Goal: Task Accomplishment & Management: Complete application form

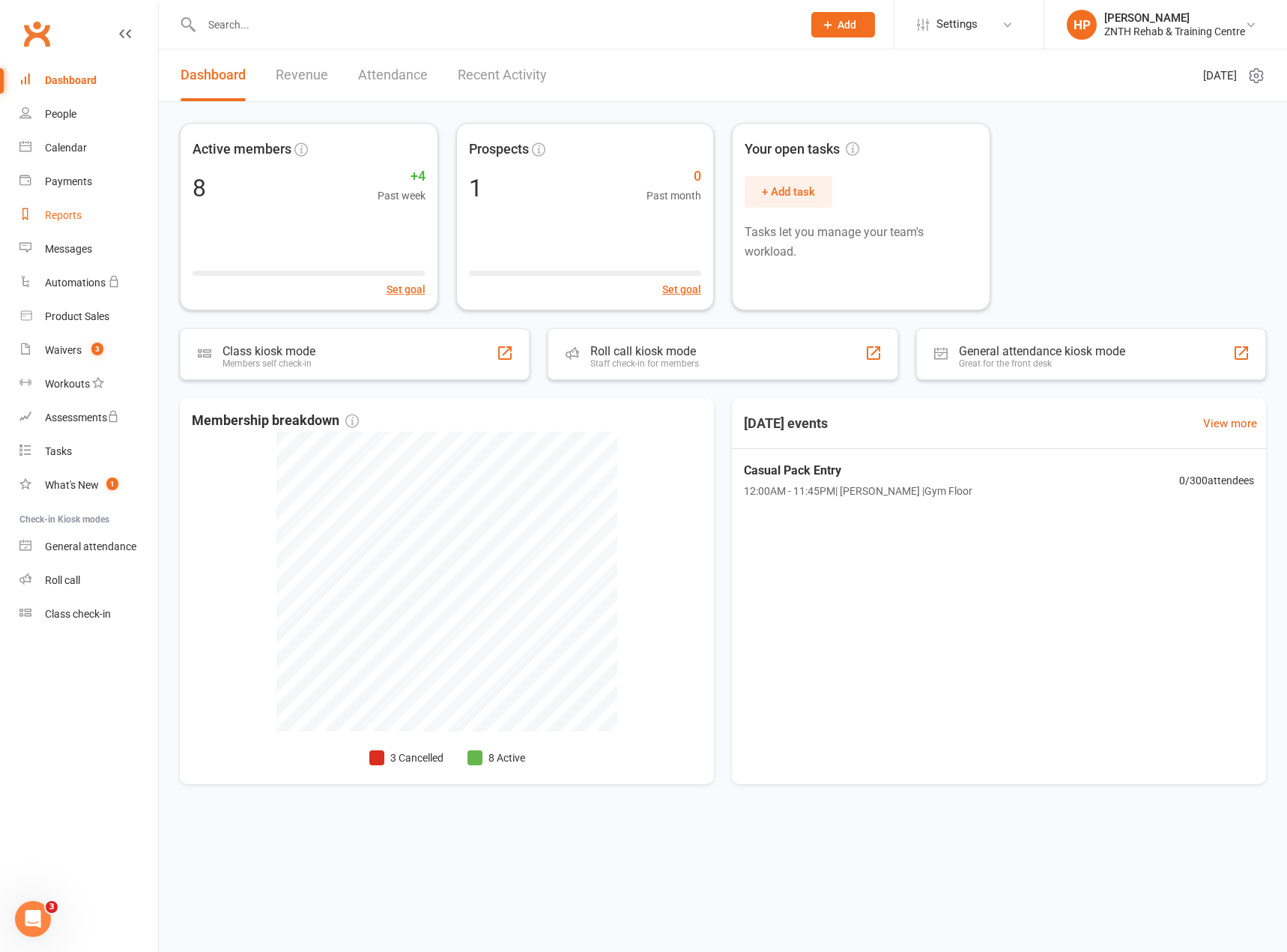
click at [39, 222] on link "Reports" at bounding box center [88, 215] width 138 height 33
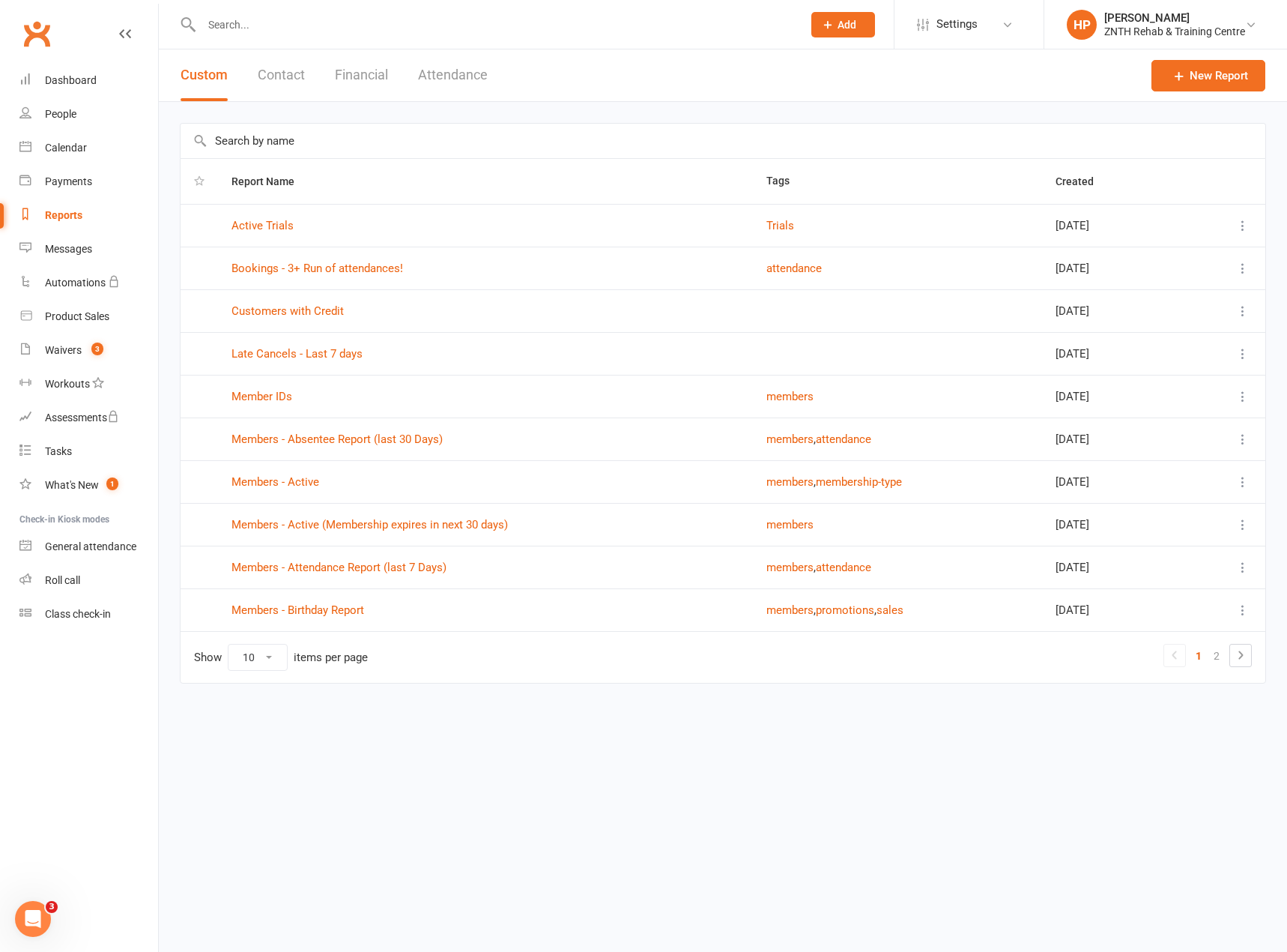
click at [1254, 683] on td "Show 10 25 50 100 items per page 1 2" at bounding box center [722, 657] width 1085 height 52
click at [1243, 662] on icon at bounding box center [1240, 654] width 18 height 18
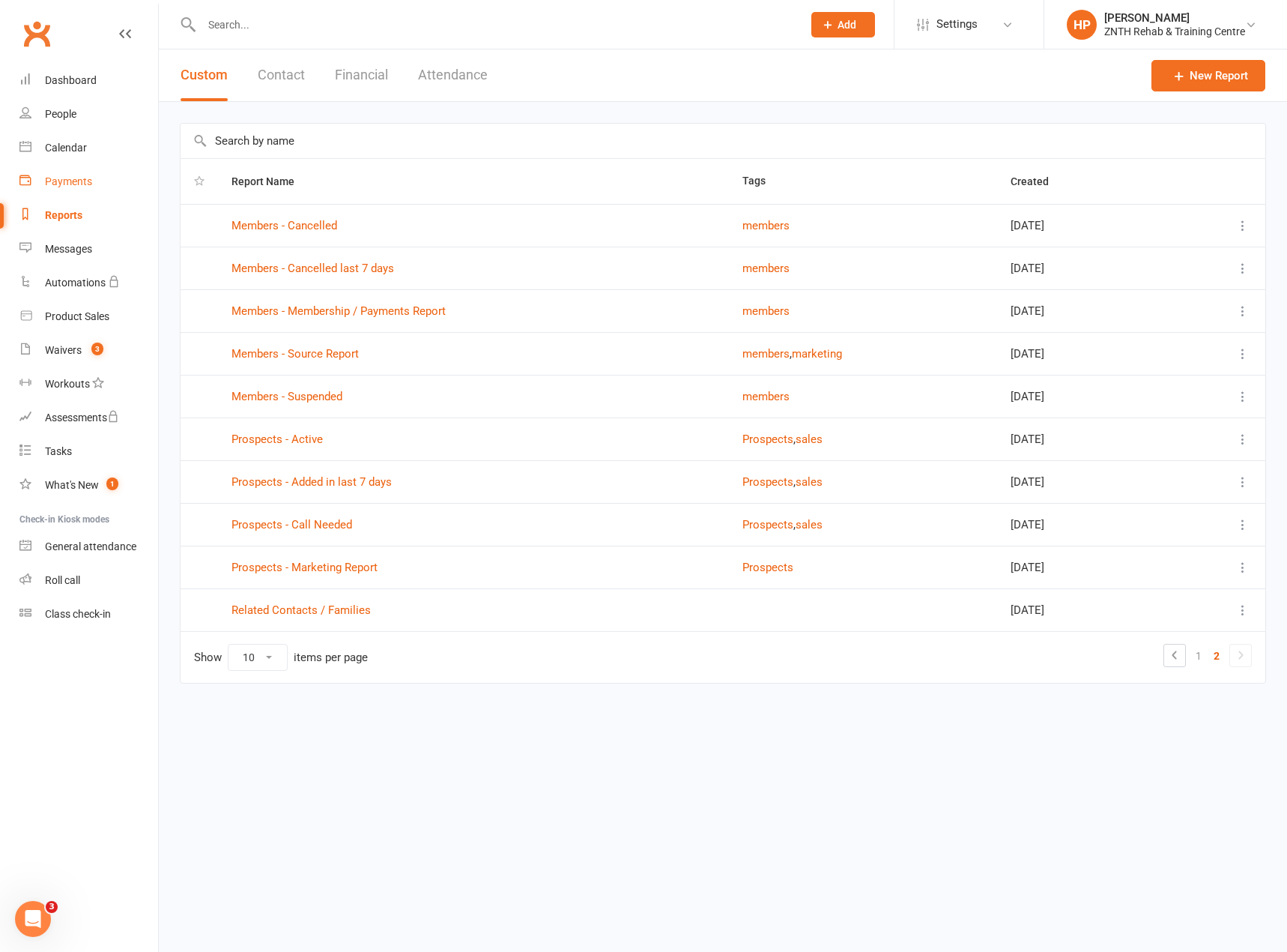
click at [63, 186] on div "Payments" at bounding box center [68, 181] width 47 height 12
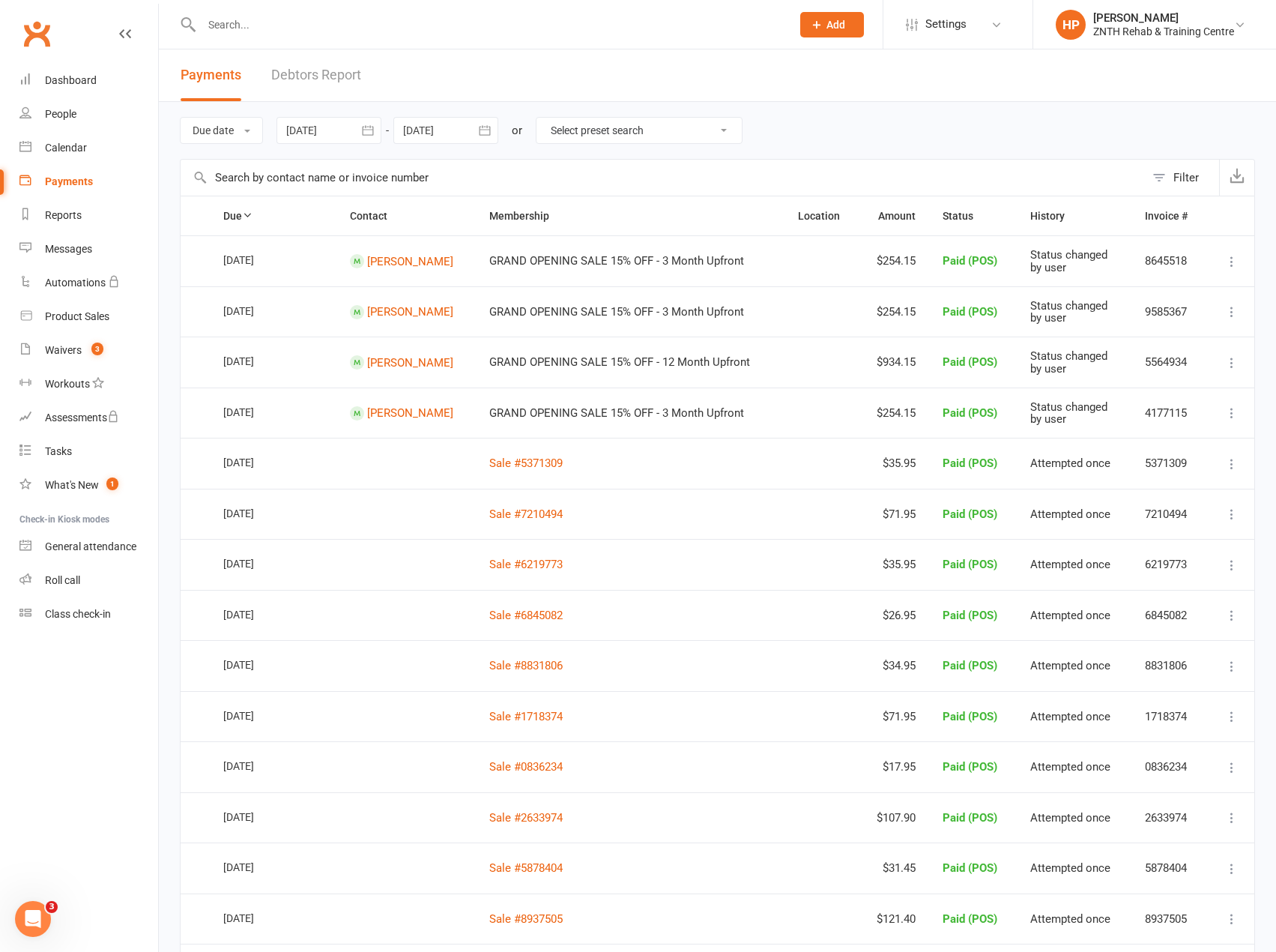
click at [289, 72] on link "Debtors Report" at bounding box center [316, 75] width 90 height 52
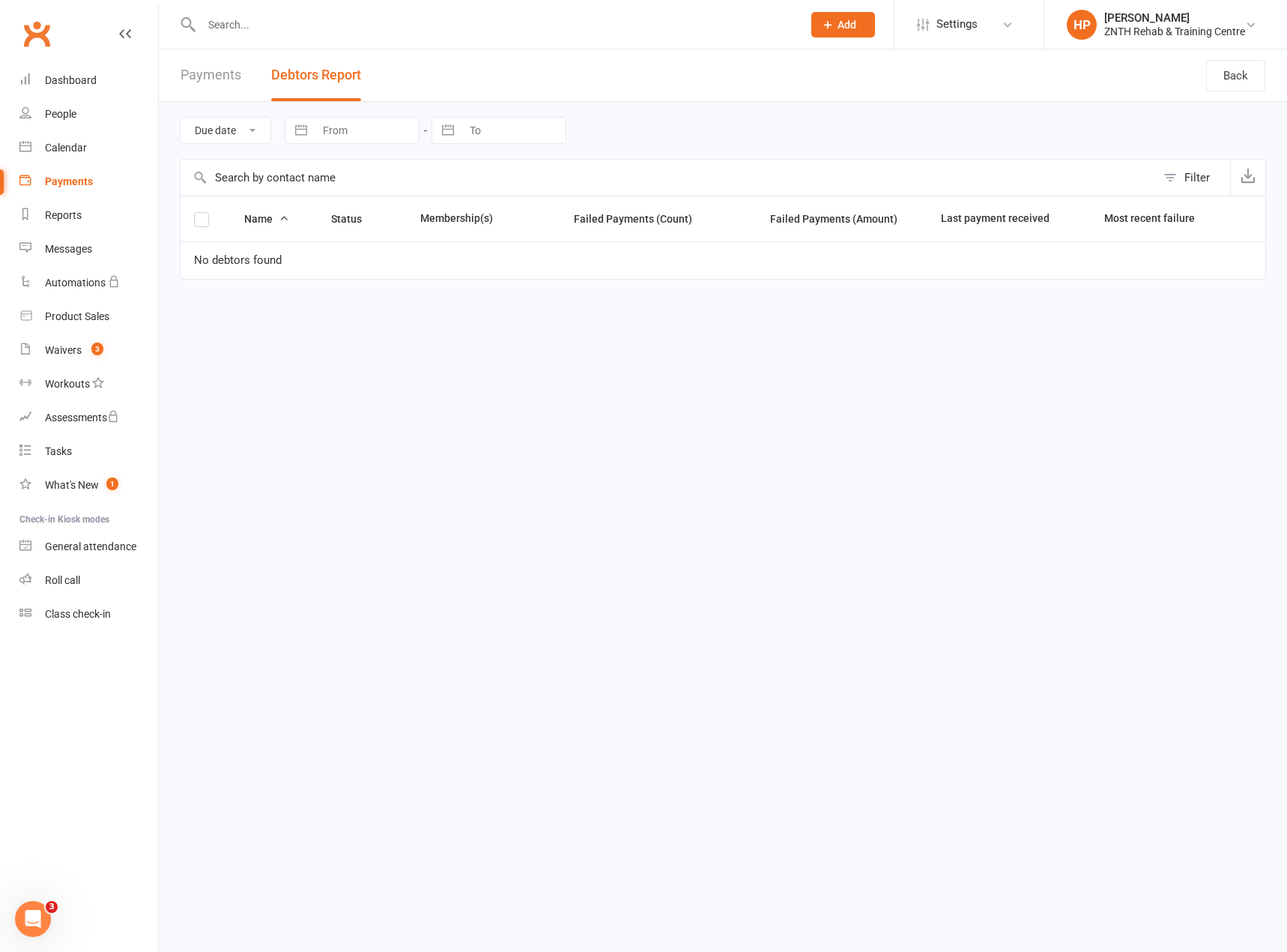
click at [215, 75] on link "Payments" at bounding box center [210, 75] width 60 height 52
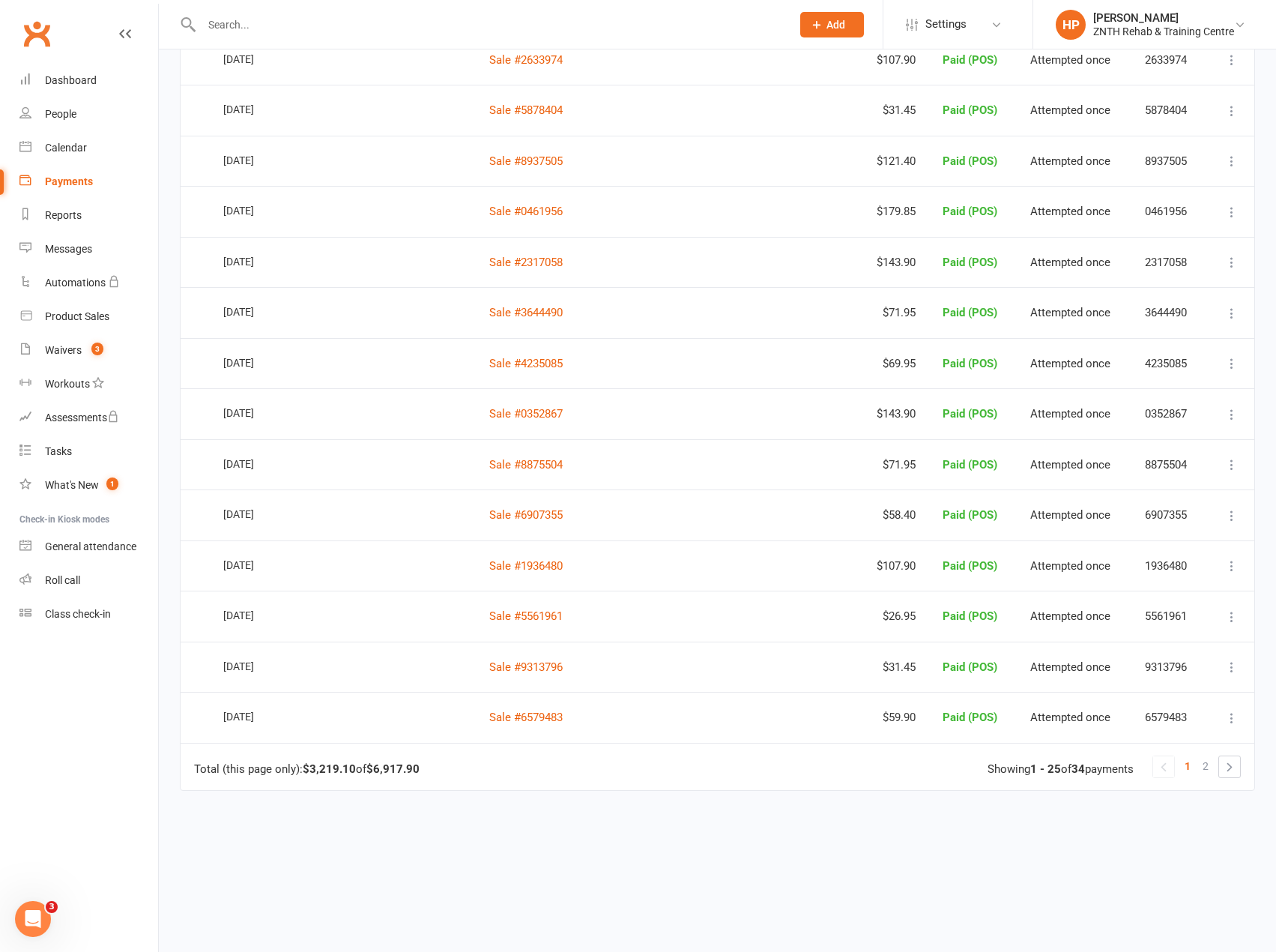
scroll to position [812, 0]
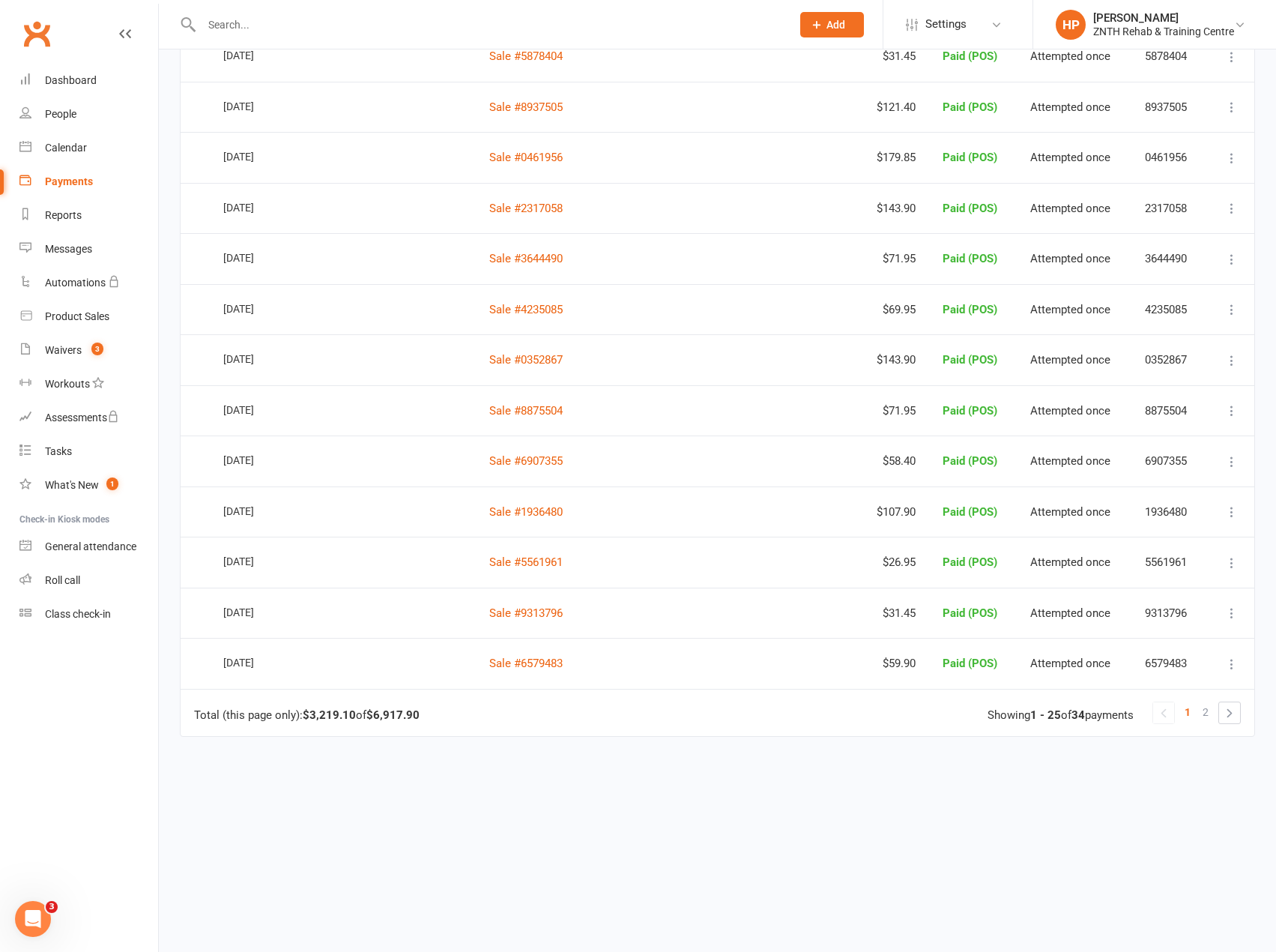
click at [1228, 713] on link at bounding box center [1230, 712] width 21 height 21
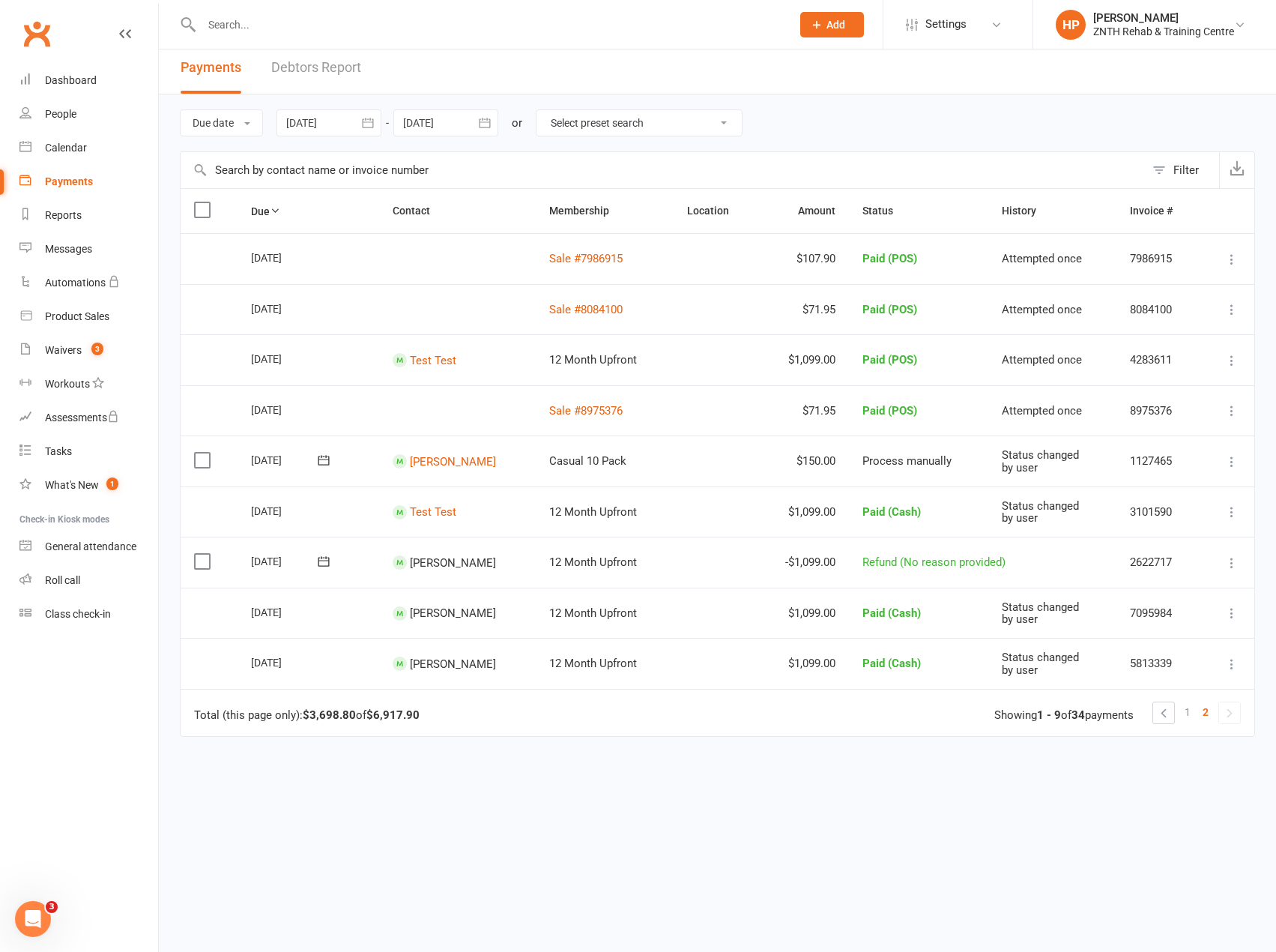
scroll to position [0, 0]
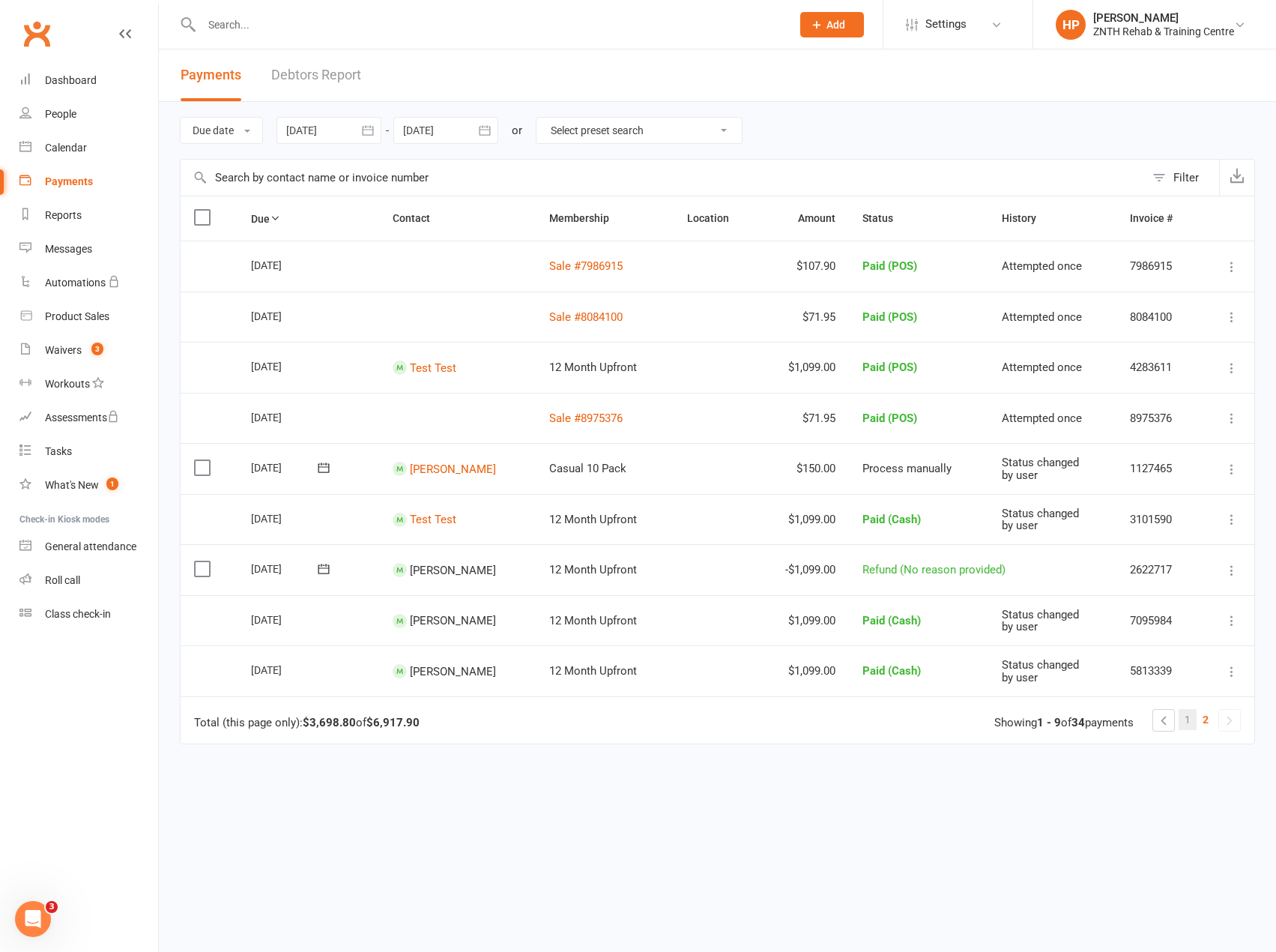
click at [1192, 724] on link "1" at bounding box center [1187, 719] width 18 height 21
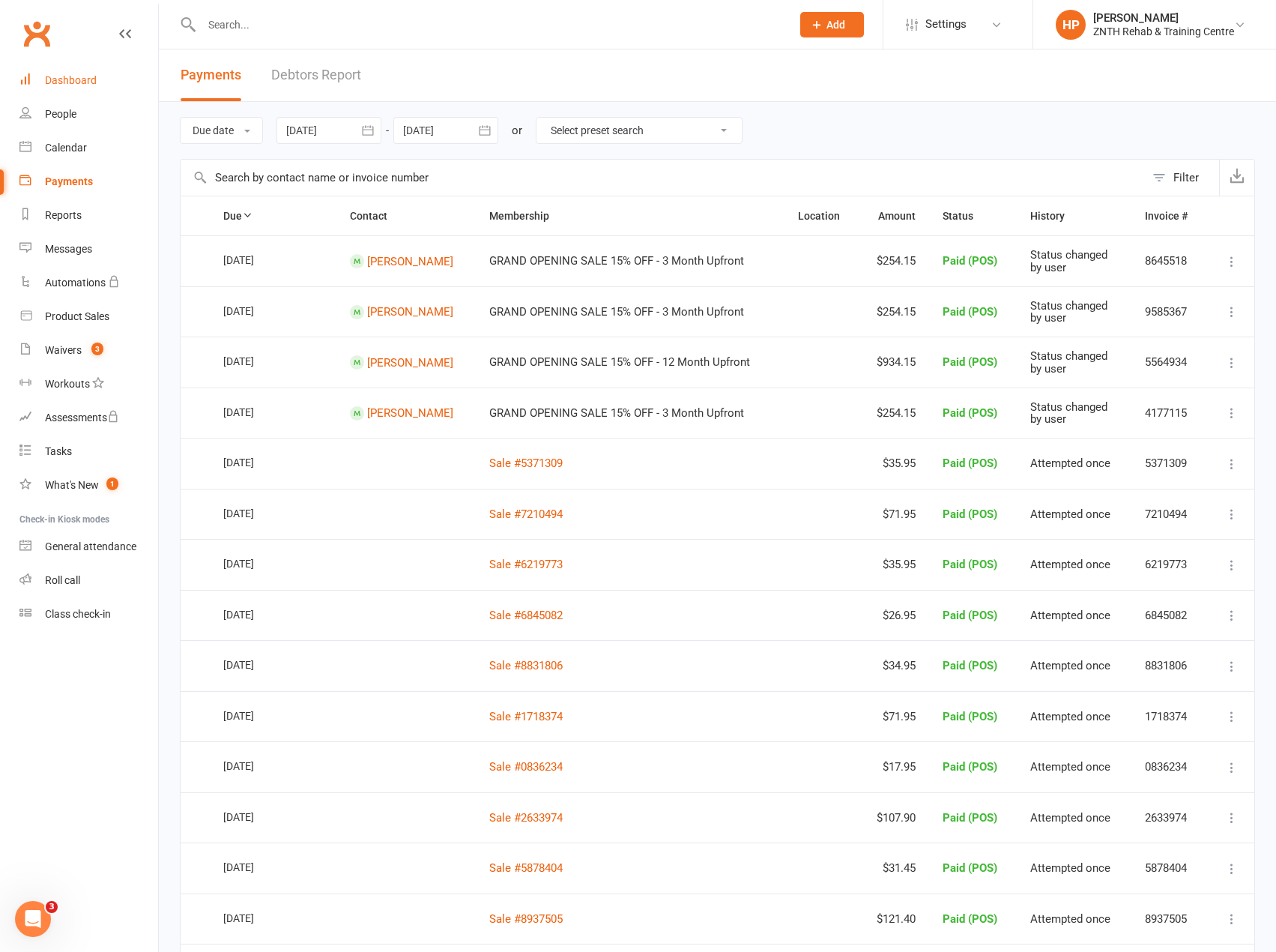
click at [63, 95] on link "Dashboard" at bounding box center [88, 81] width 138 height 33
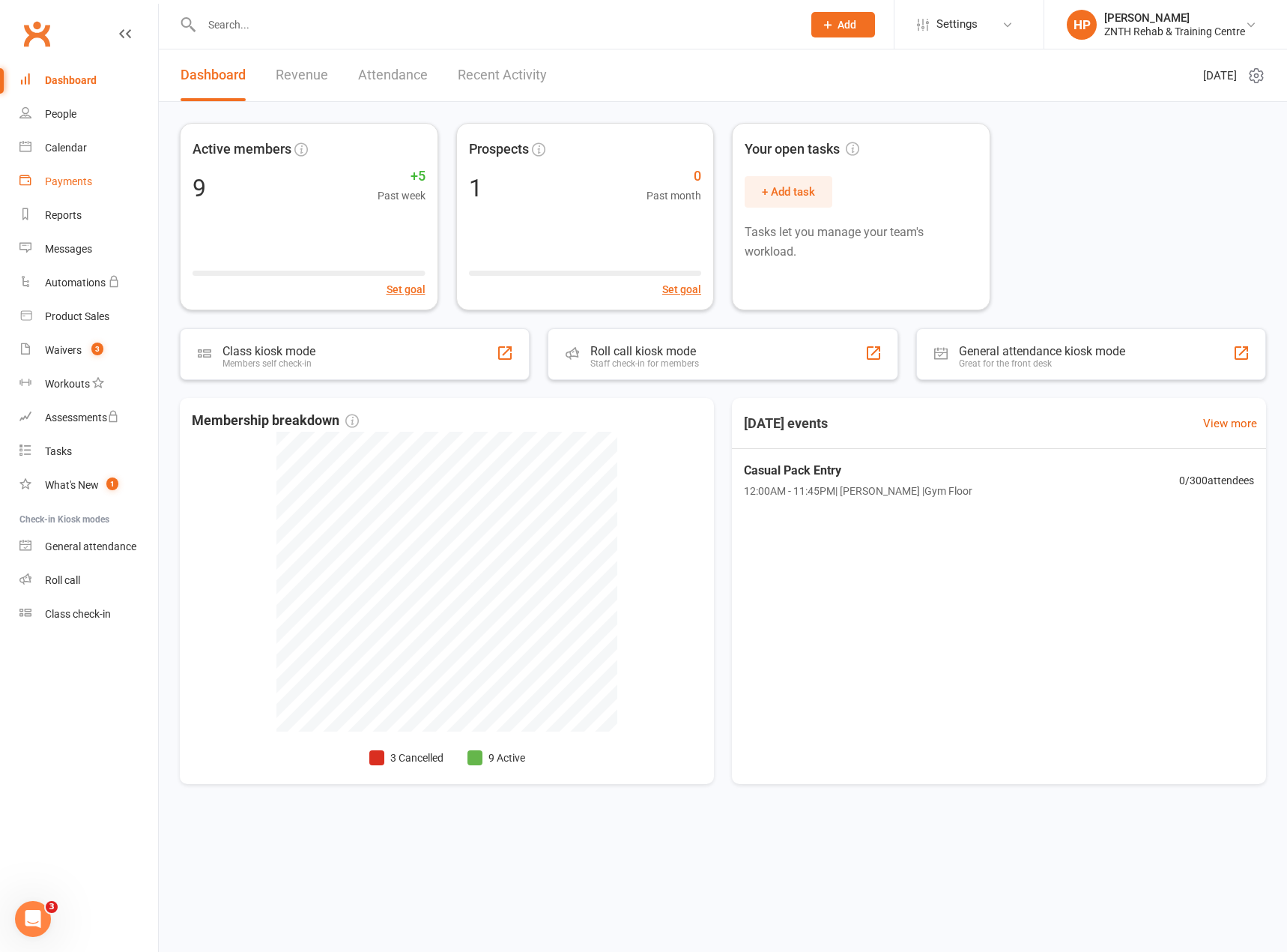
click at [66, 183] on div "Payments" at bounding box center [68, 181] width 47 height 12
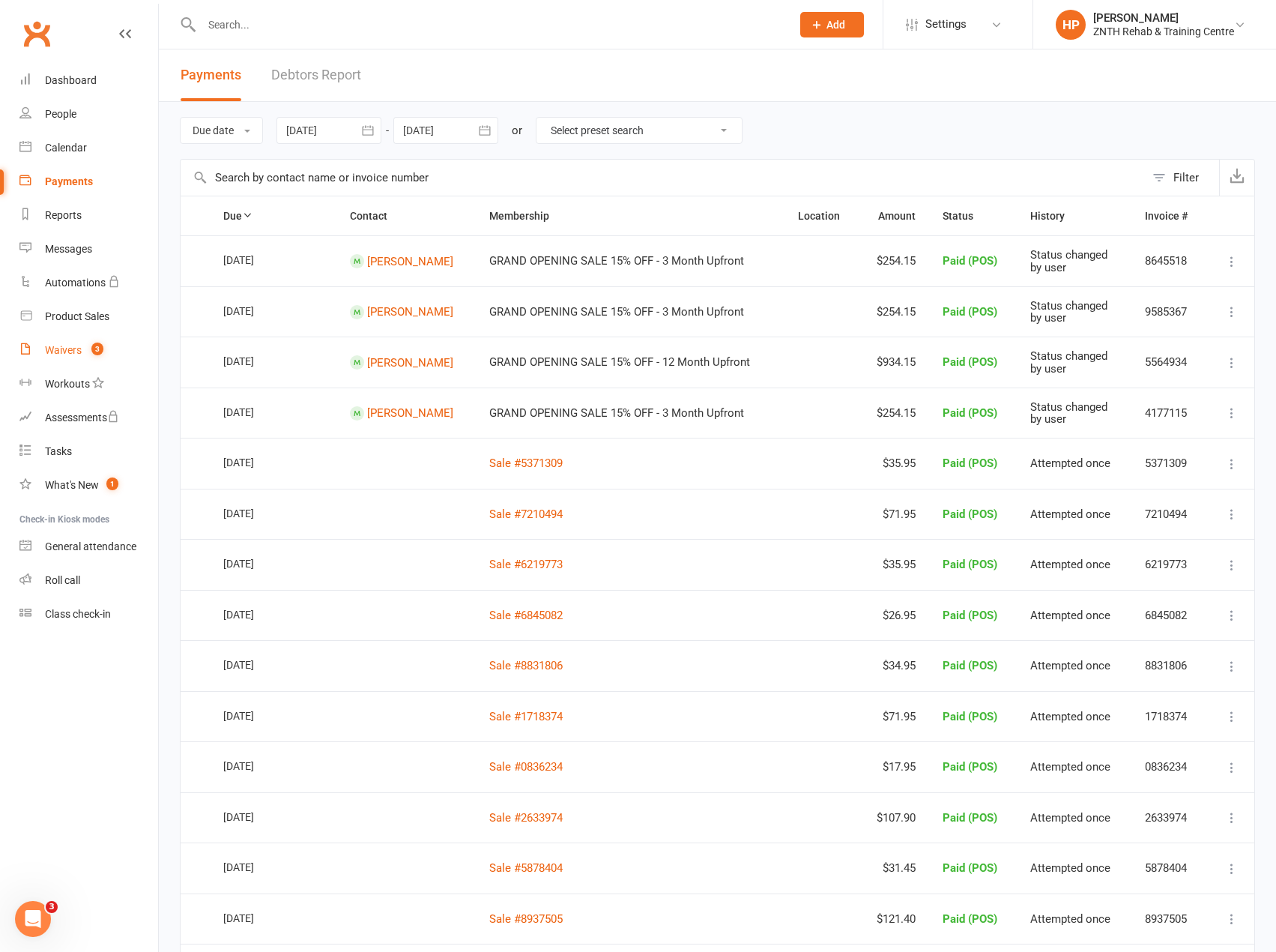
click at [64, 344] on div "Waivers" at bounding box center [63, 349] width 37 height 12
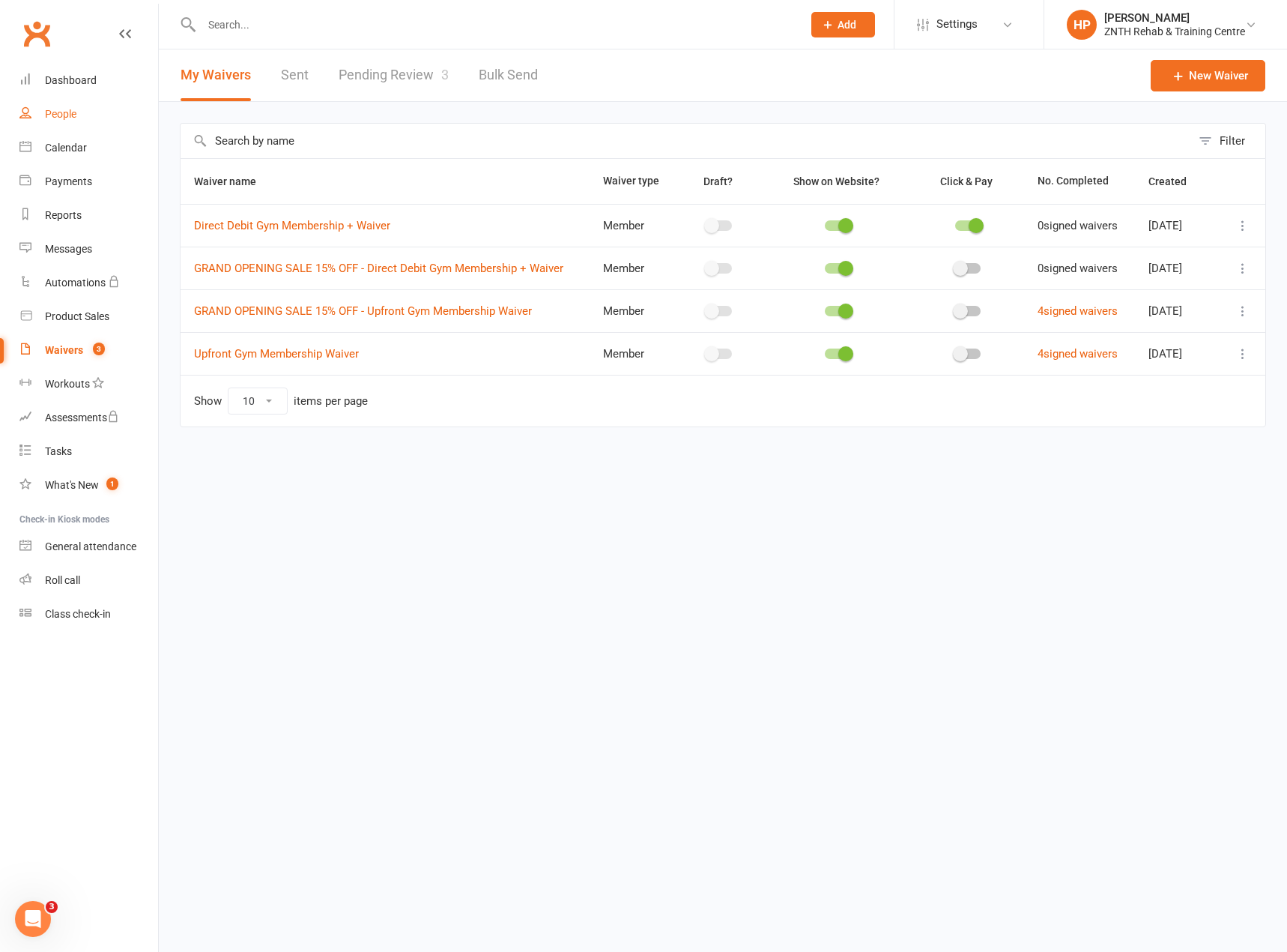
click at [24, 126] on link "People" at bounding box center [88, 114] width 138 height 33
select select "50"
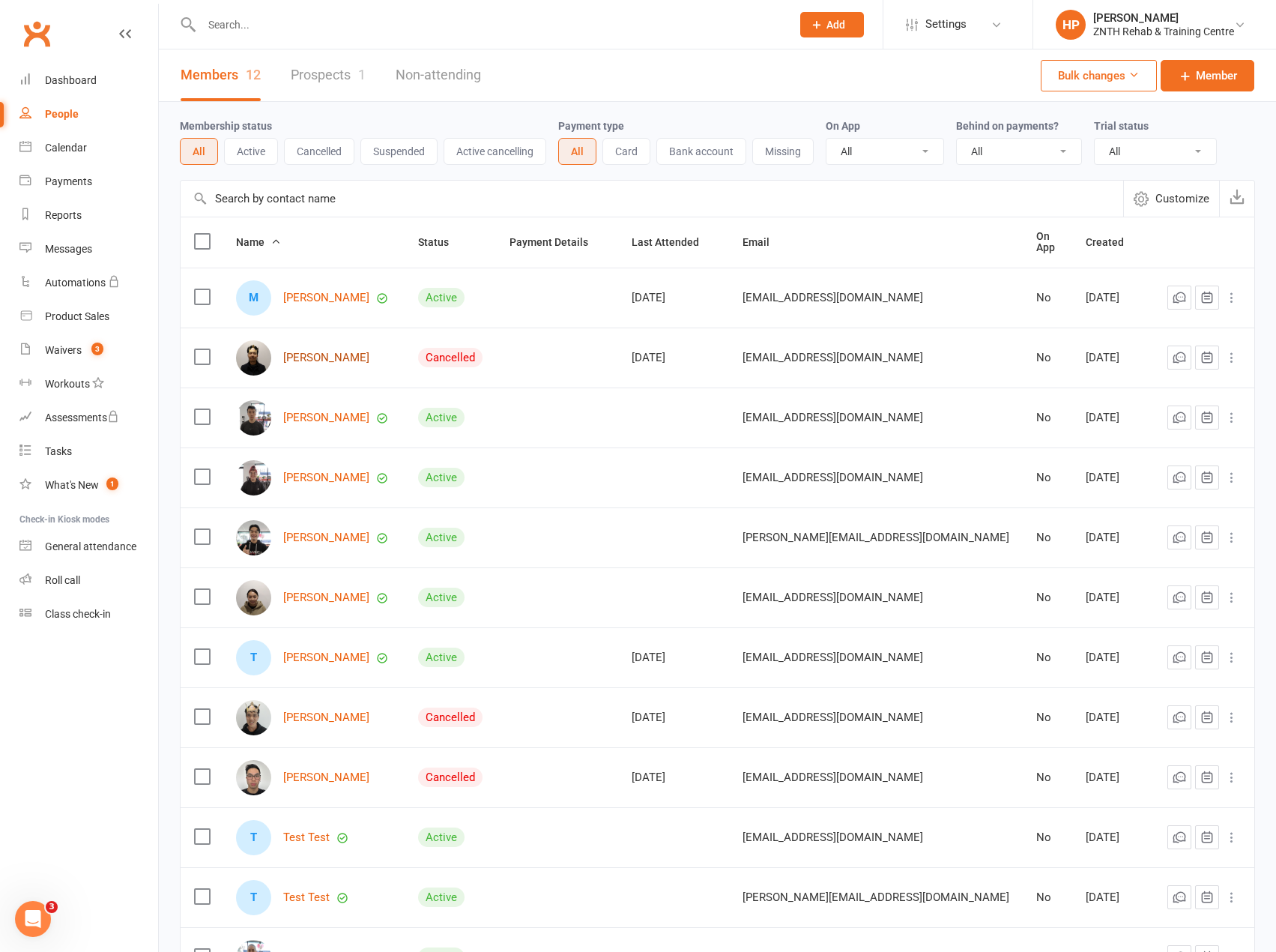
click at [326, 351] on link "[PERSON_NAME]" at bounding box center [326, 358] width 86 height 13
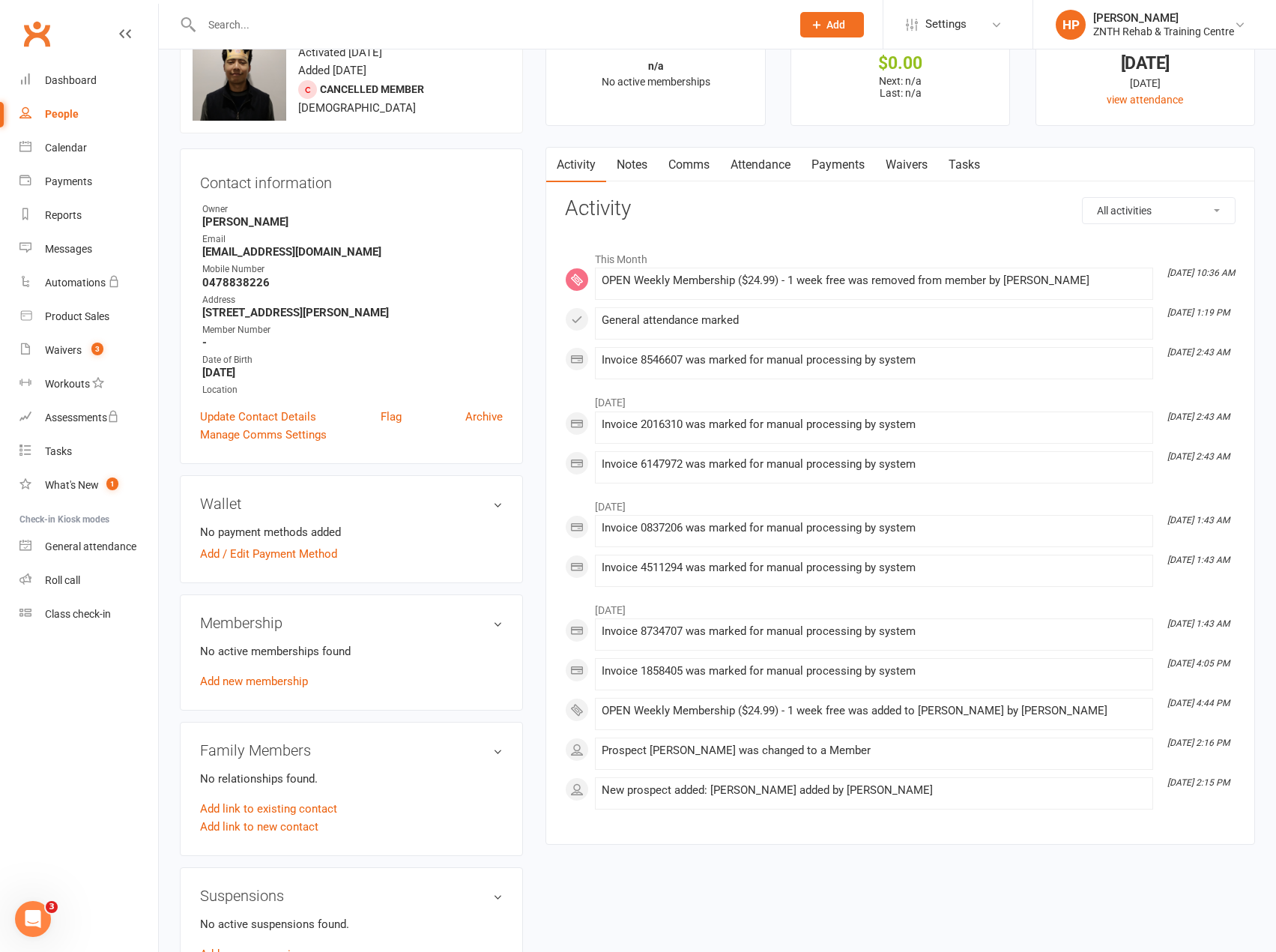
scroll to position [150, 0]
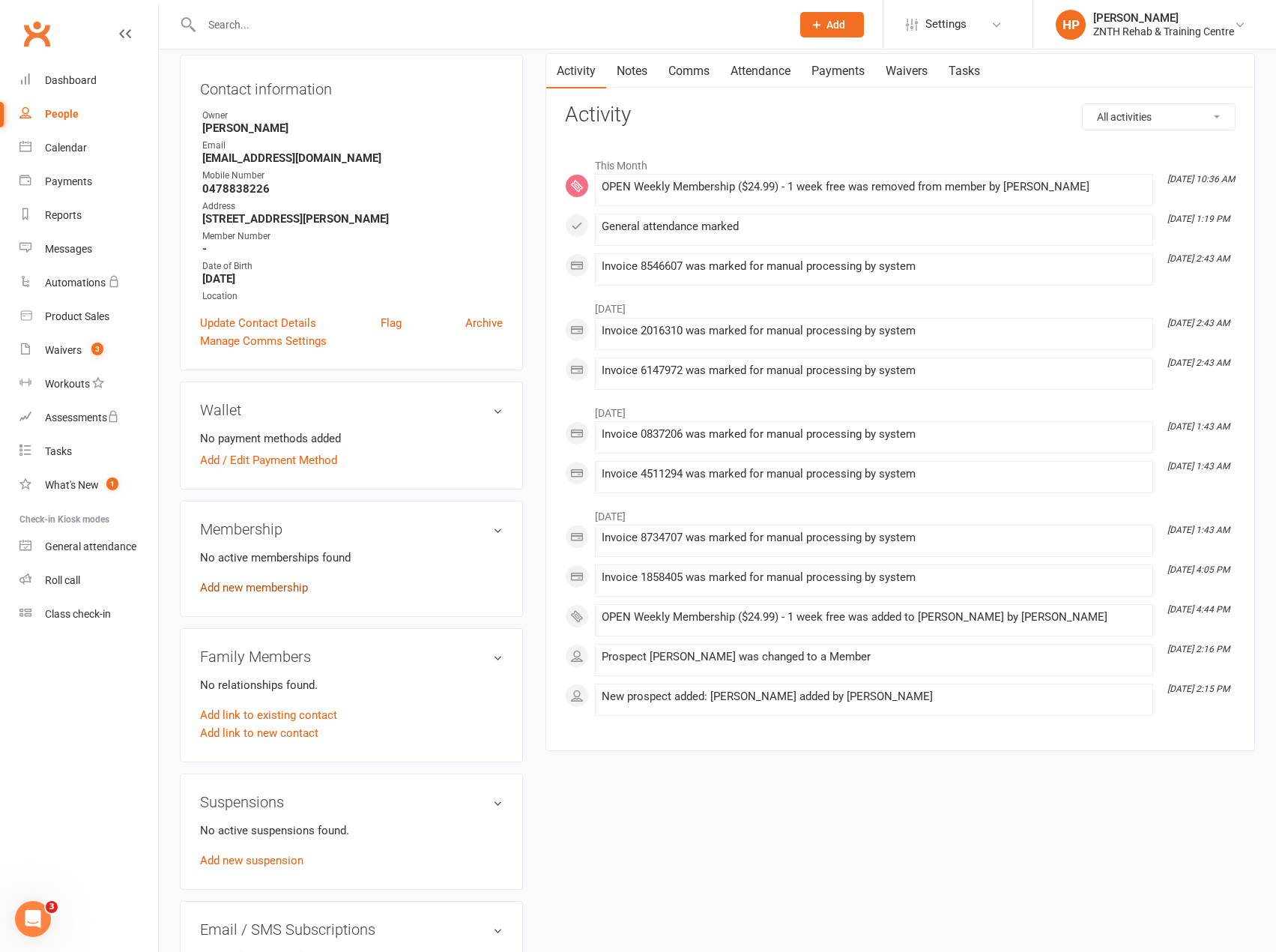
click at [282, 583] on div "No active memberships found Add new membership" at bounding box center [351, 573] width 303 height 48
click at [281, 587] on link "Add new membership" at bounding box center [254, 587] width 108 height 14
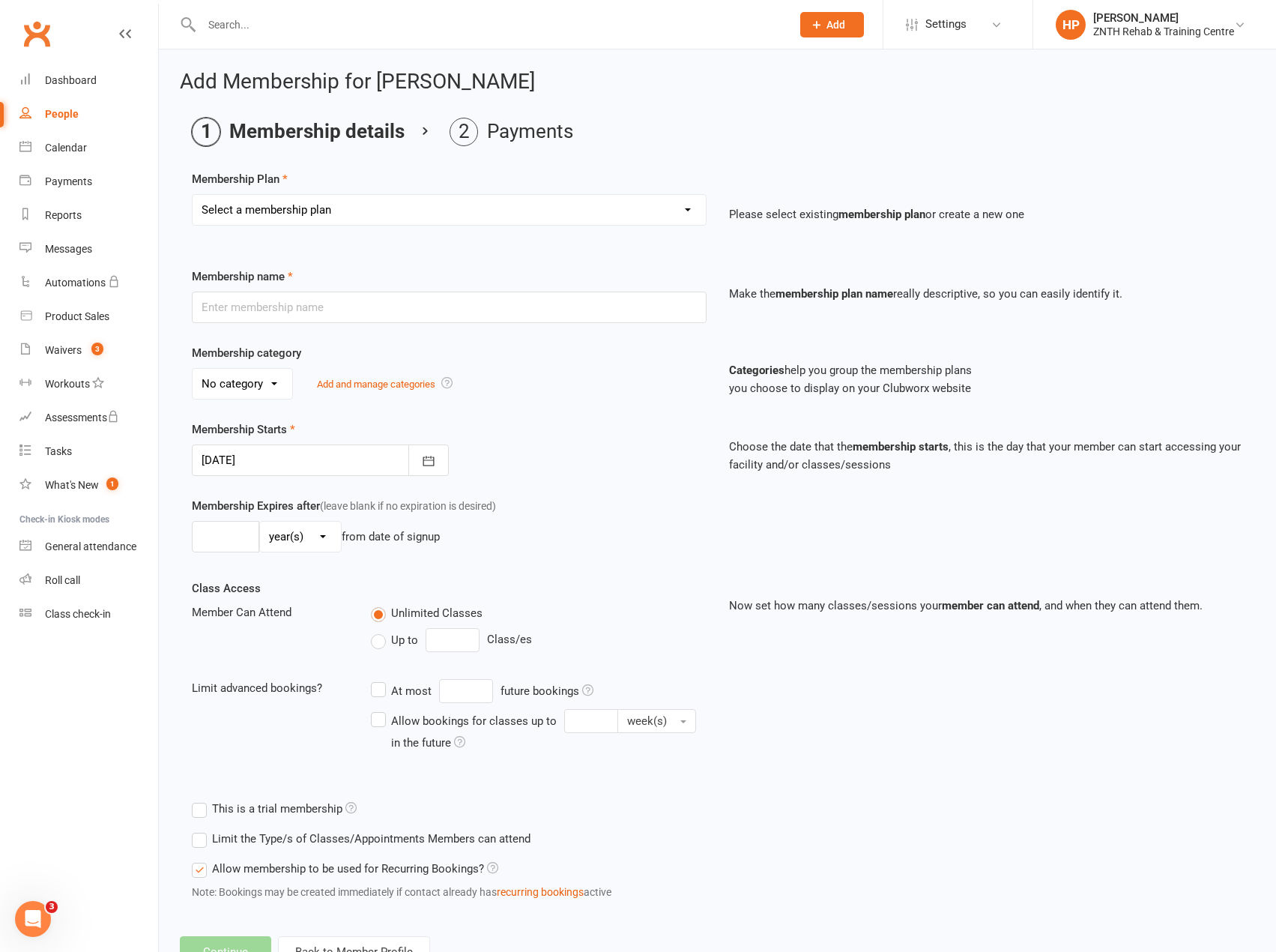
drag, startPoint x: 372, startPoint y: 213, endPoint x: 375, endPoint y: 224, distance: 11.4
click at [372, 213] on select "Select a membership plan Create new Membership Plan GRAND OPENING SALE 15% OFF …" at bounding box center [449, 210] width 514 height 30
select select "13"
click at [192, 195] on select "Select a membership plan Create new Membership Plan GRAND OPENING SALE 15% OFF …" at bounding box center [449, 210] width 514 height 30
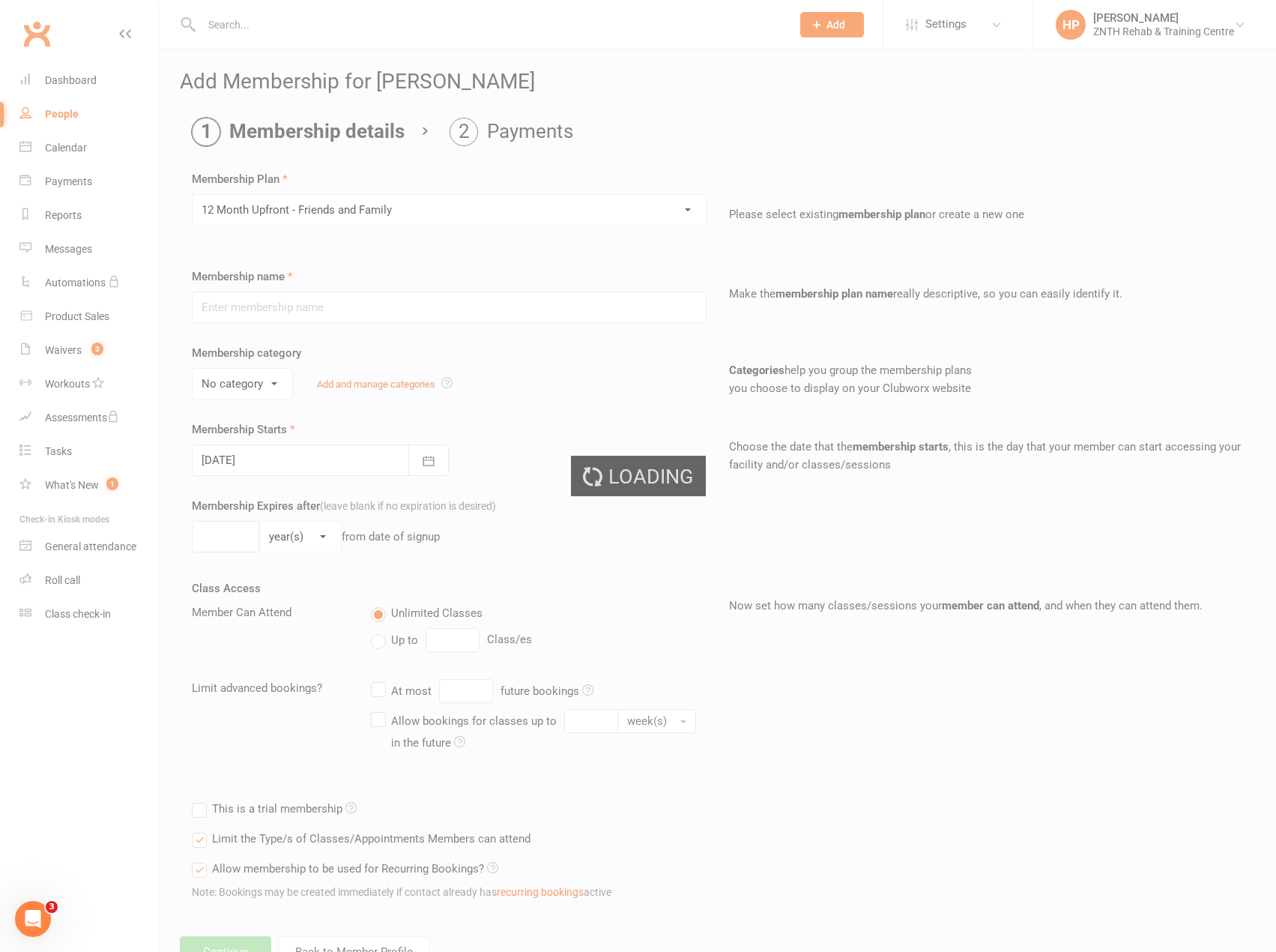
type input "12 Month Upfront - Friends and Family"
select select "3"
type input "12"
select select "2"
type input "0"
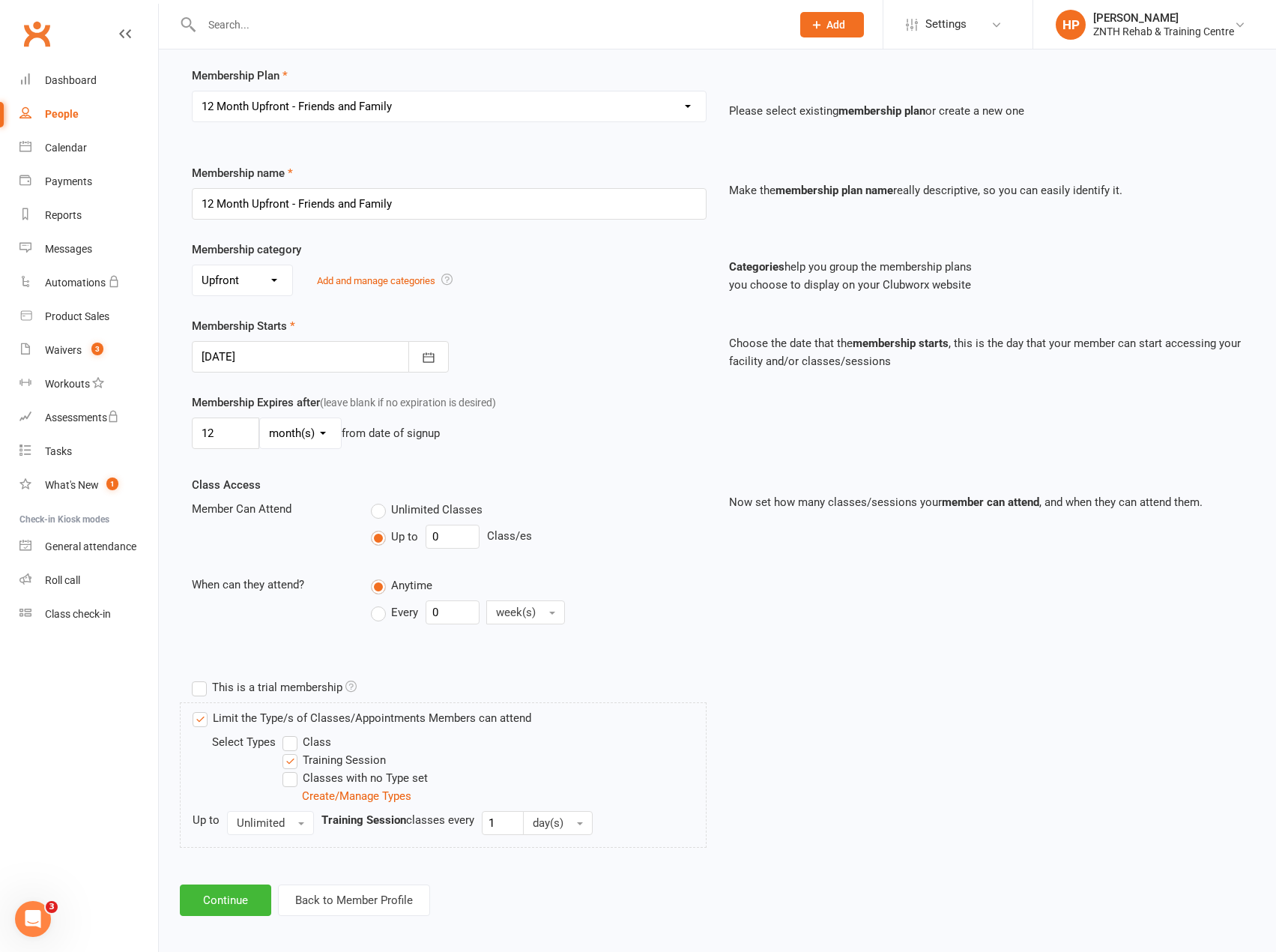
scroll to position [111, 0]
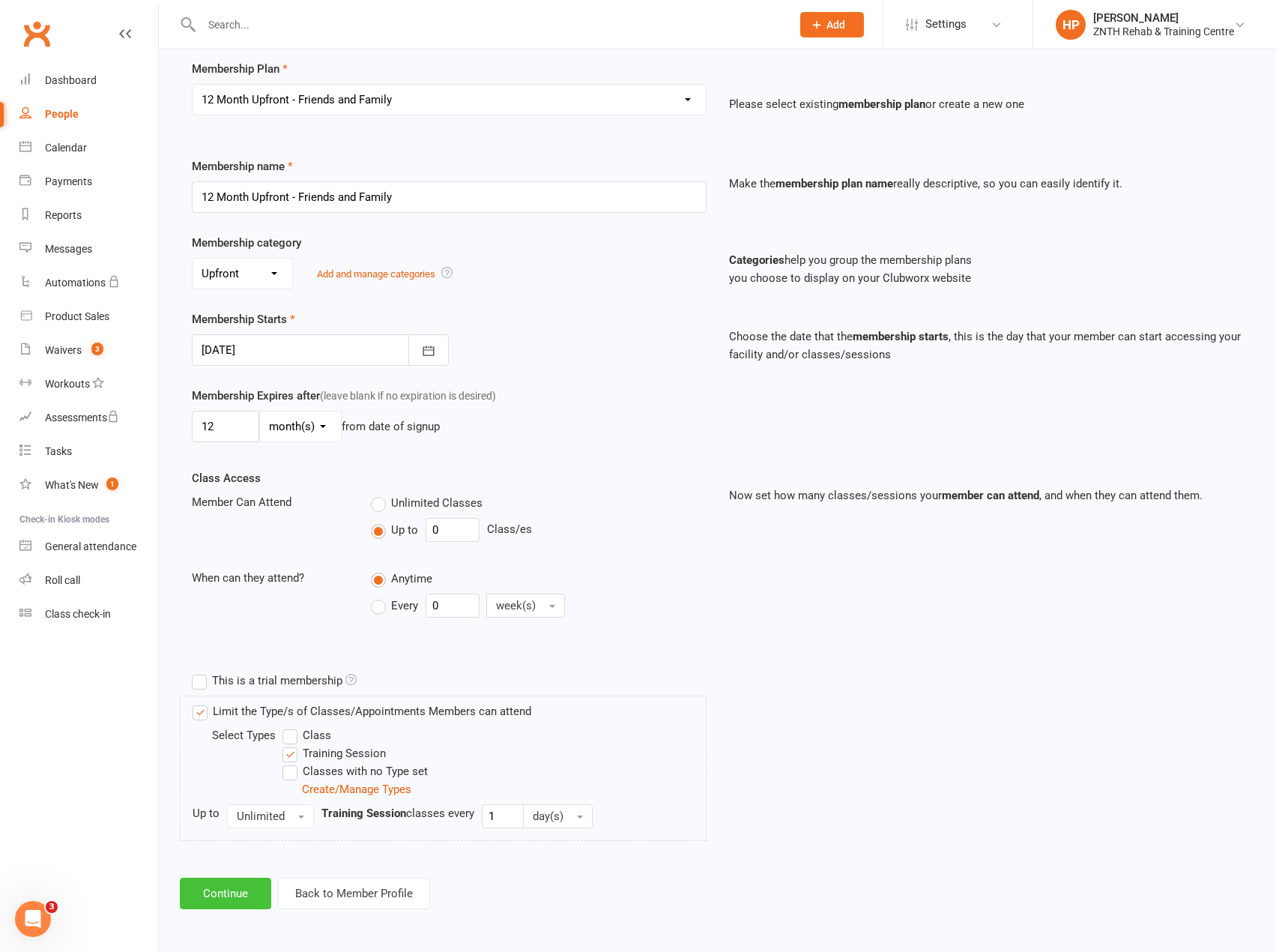
click at [227, 881] on button "Continue" at bounding box center [226, 893] width 91 height 32
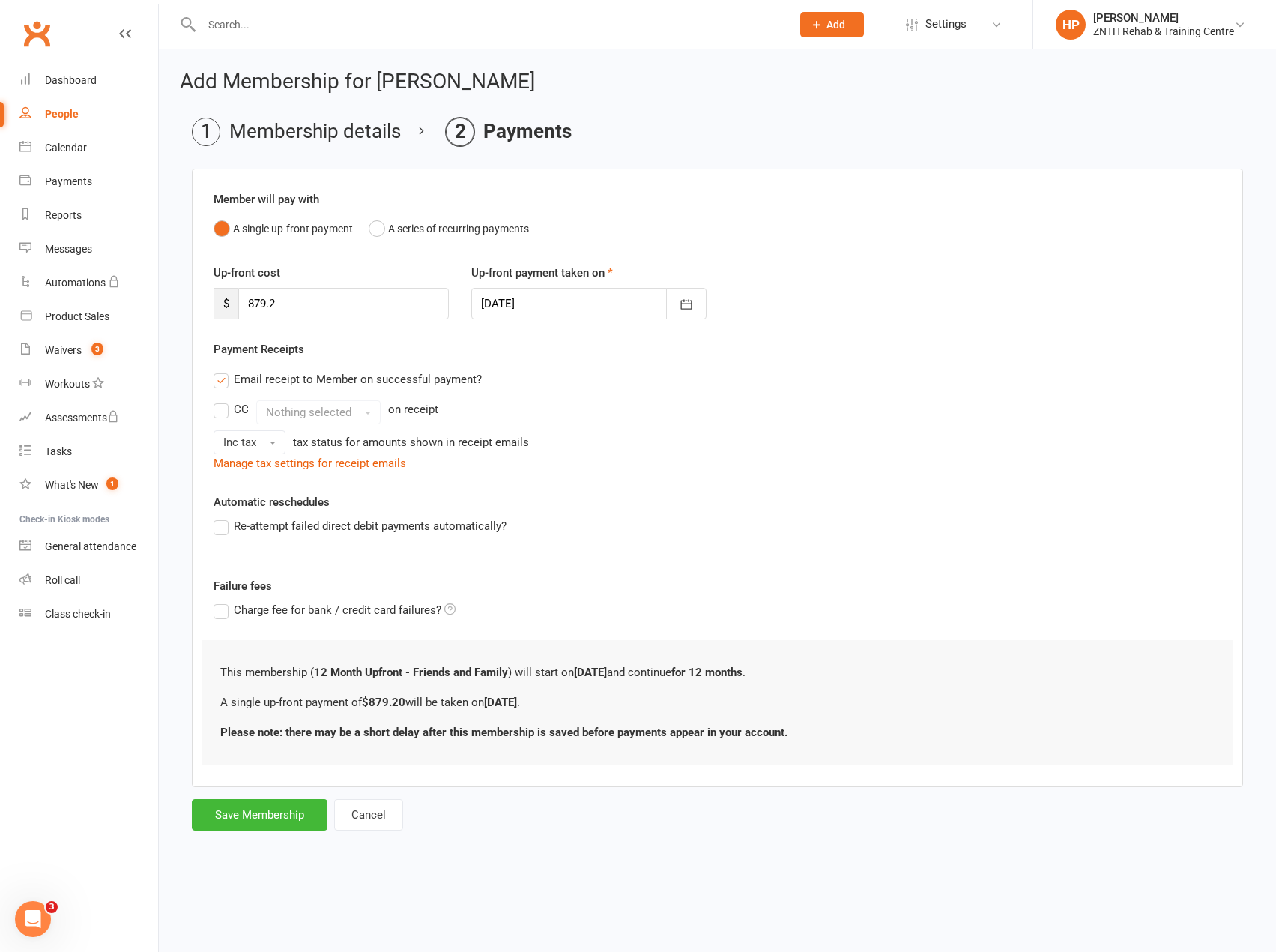
scroll to position [0, 0]
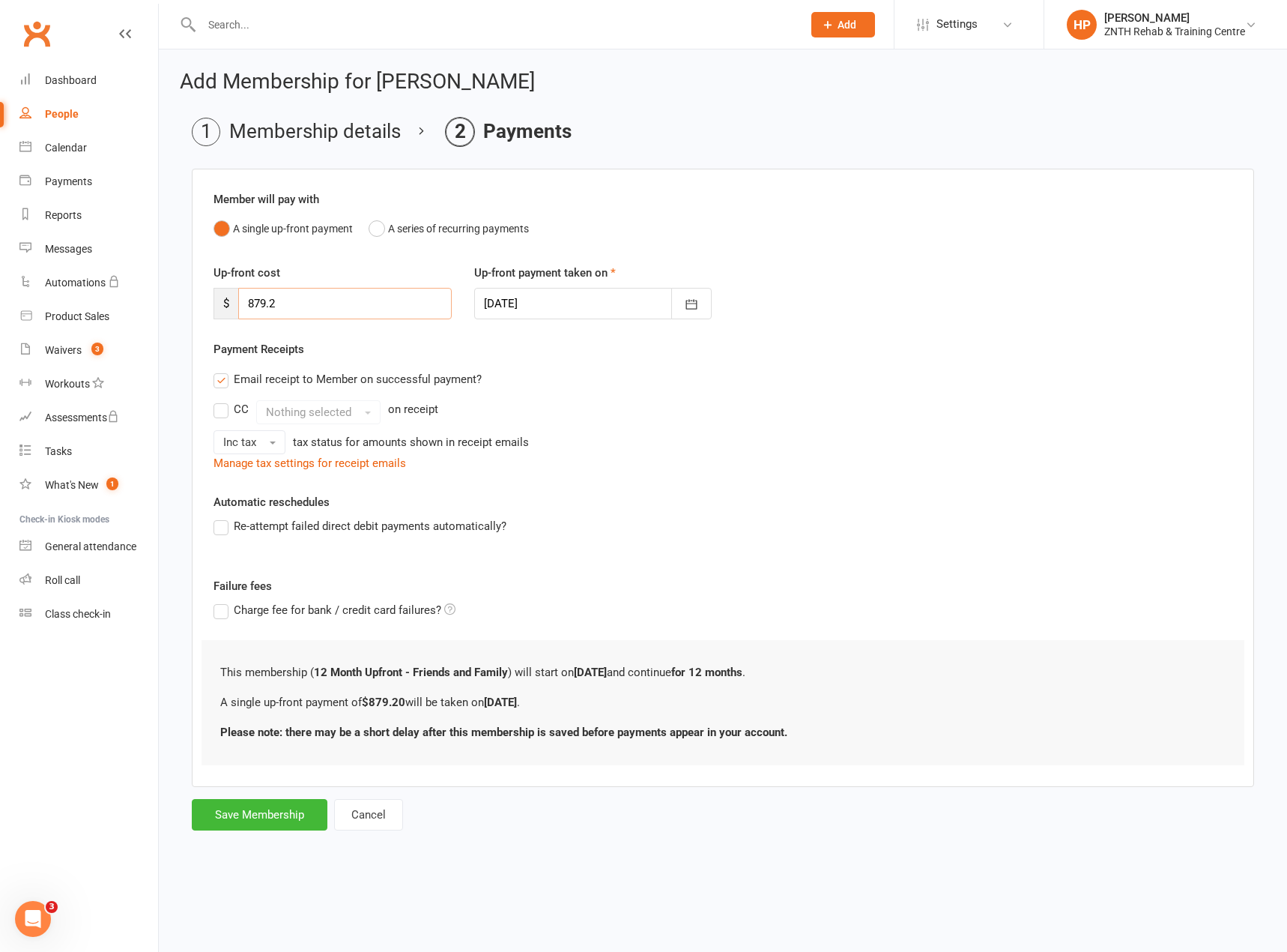
drag, startPoint x: 289, startPoint y: 306, endPoint x: 246, endPoint y: 300, distance: 43.4
click at [246, 300] on input "879.2" at bounding box center [345, 304] width 214 height 32
click at [320, 300] on input "879.2" at bounding box center [345, 304] width 214 height 32
click at [536, 371] on div "Email receipt to Member on successful payment?" at bounding box center [717, 379] width 1031 height 30
click at [254, 811] on button "Save Membership" at bounding box center [260, 815] width 136 height 32
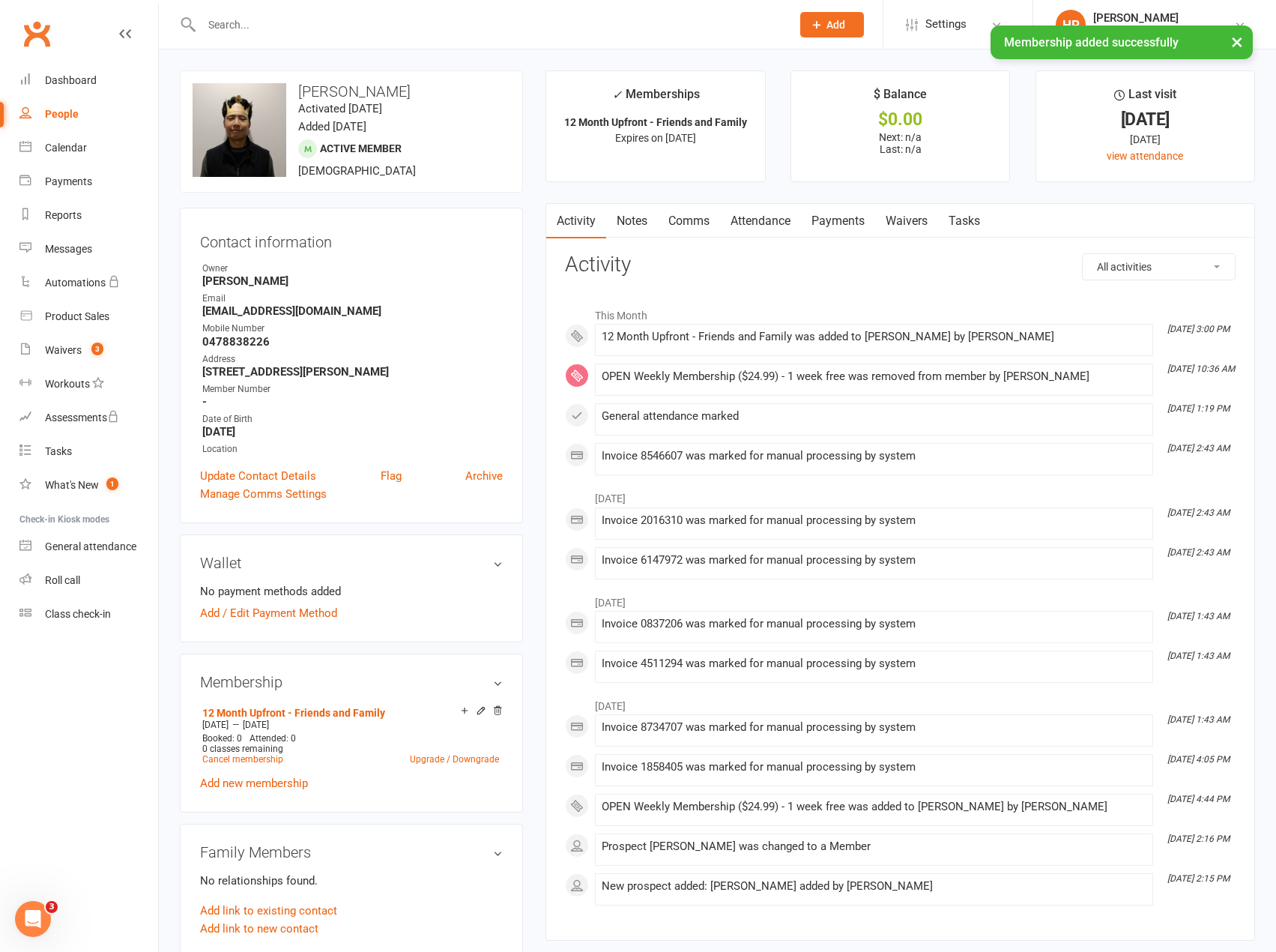
click at [851, 223] on link "Payments" at bounding box center [838, 220] width 74 height 34
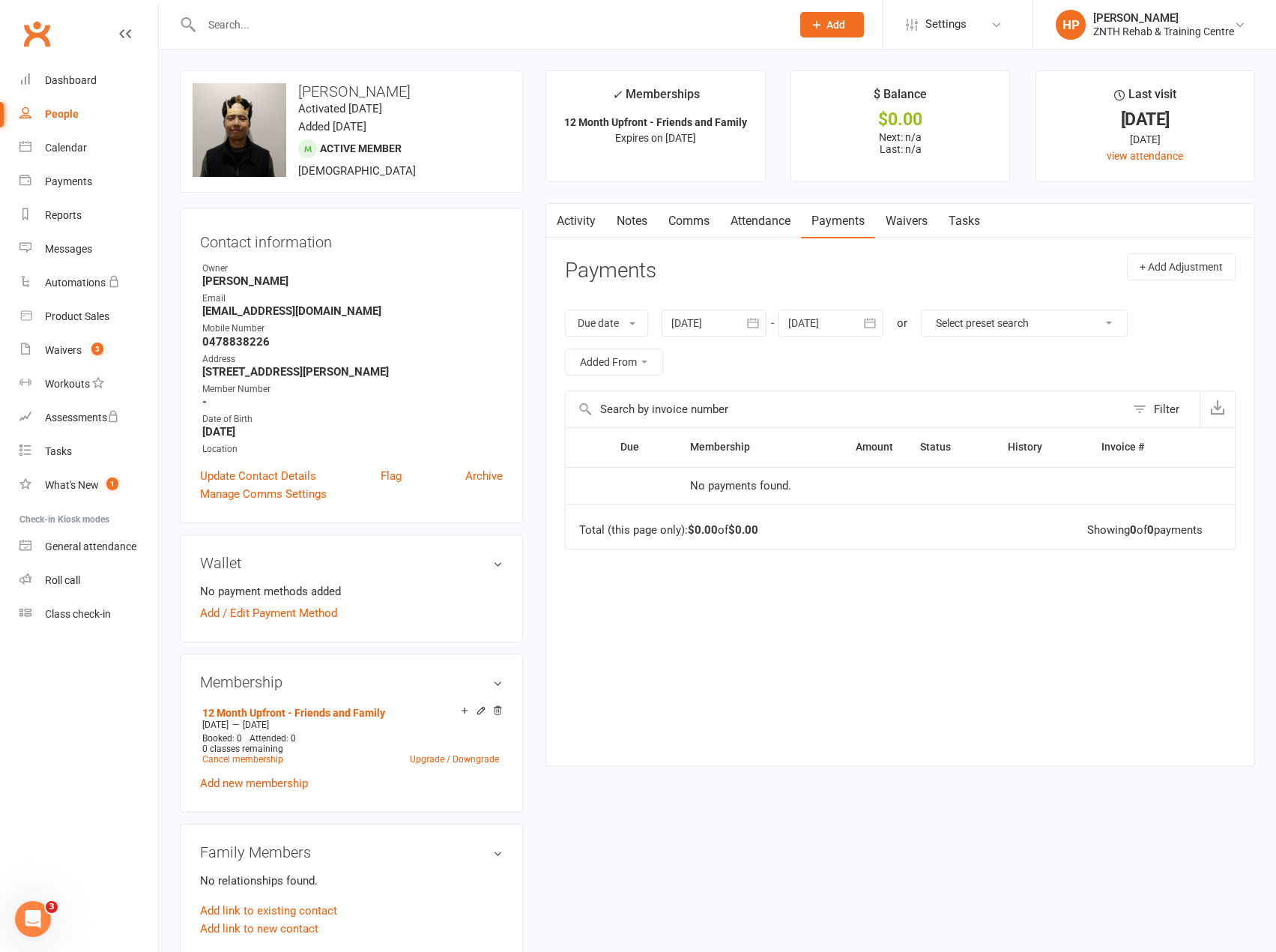
click at [786, 207] on link "Attendance" at bounding box center [760, 220] width 81 height 34
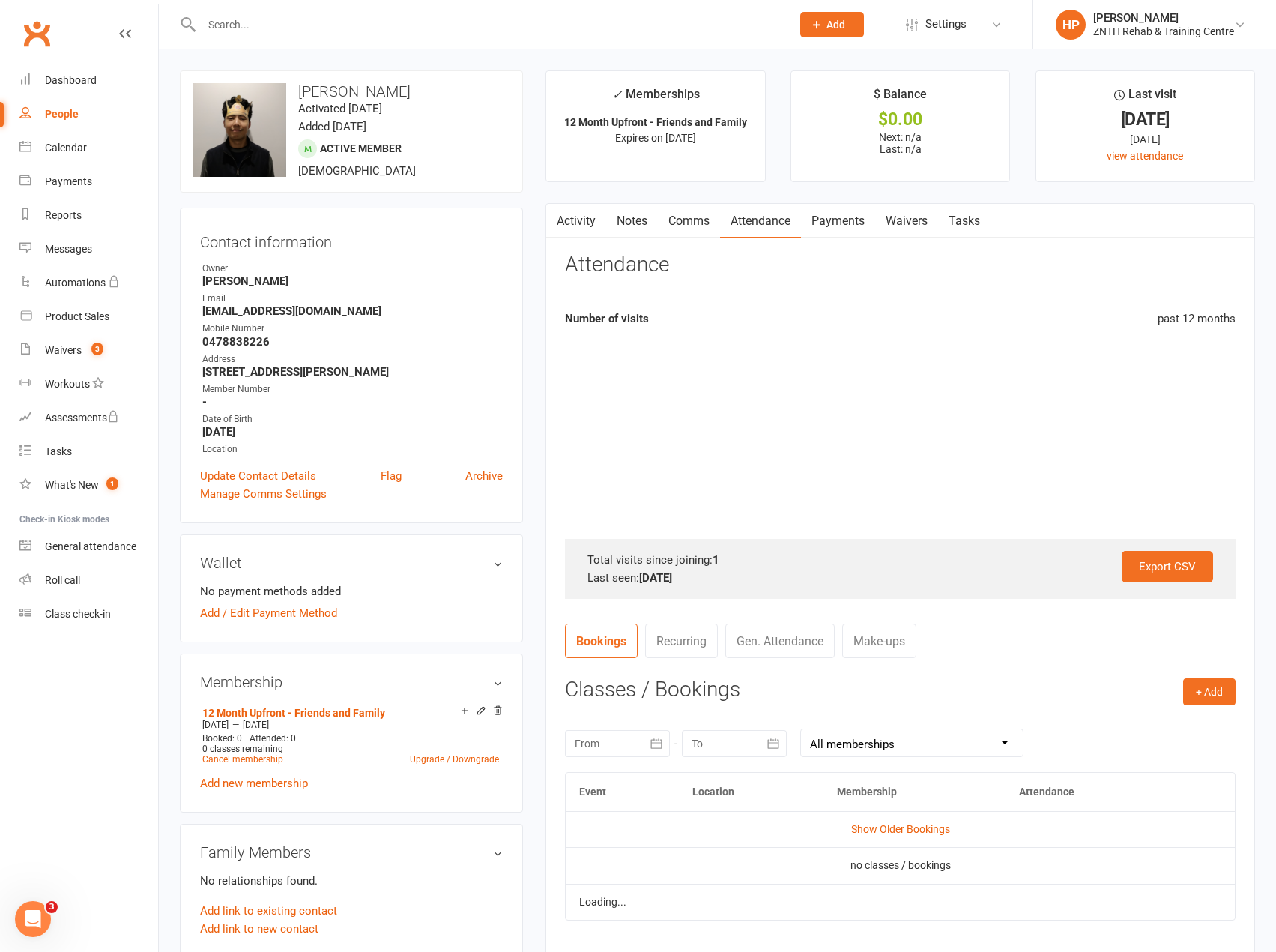
click at [830, 212] on link "Payments" at bounding box center [838, 220] width 74 height 34
